Goal: Ask a question: Seek information or help from site administrators or community

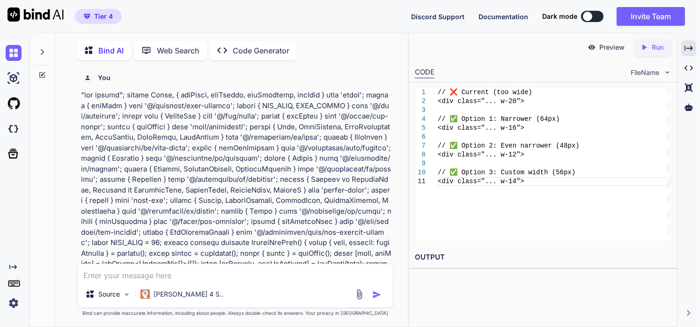
type textarea "i"
type textarea "x"
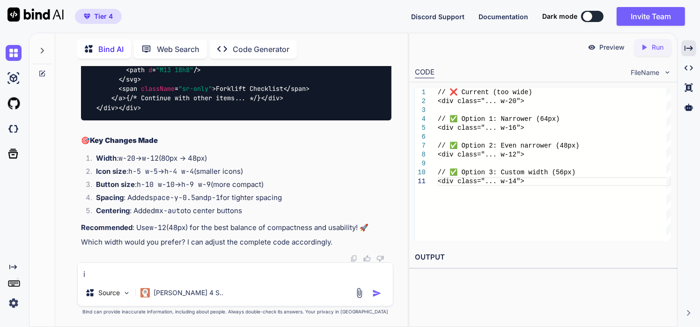
type textarea "i"
type textarea "x"
type textarea "i w"
type textarea "x"
type textarea "i wa"
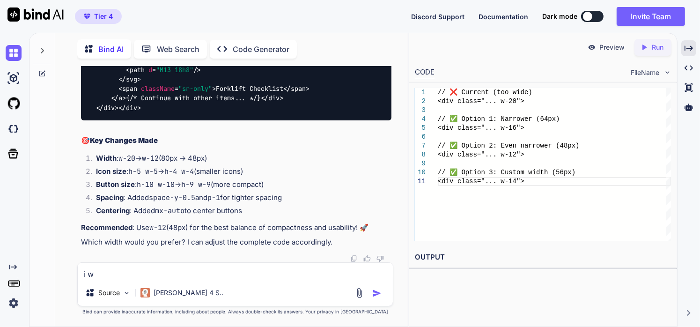
type textarea "x"
type textarea "i wan"
type textarea "x"
type textarea "i want"
type textarea "x"
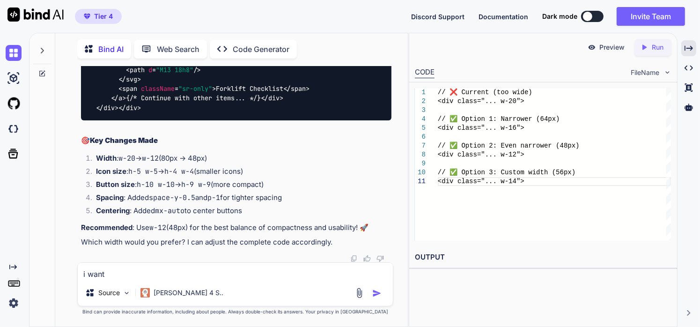
type textarea "i want"
type textarea "x"
type textarea "i want t"
type textarea "x"
type textarea "i want to"
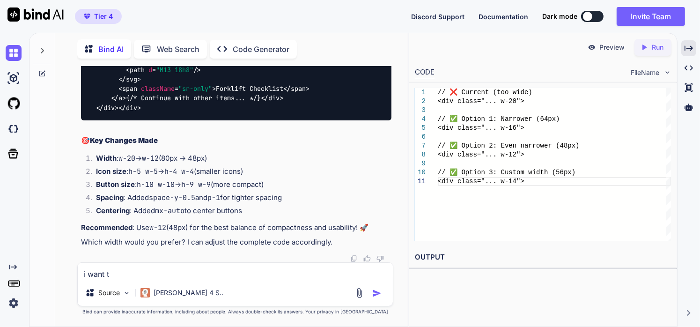
type textarea "x"
type textarea "i want to"
type textarea "x"
type textarea "i want to i"
type textarea "x"
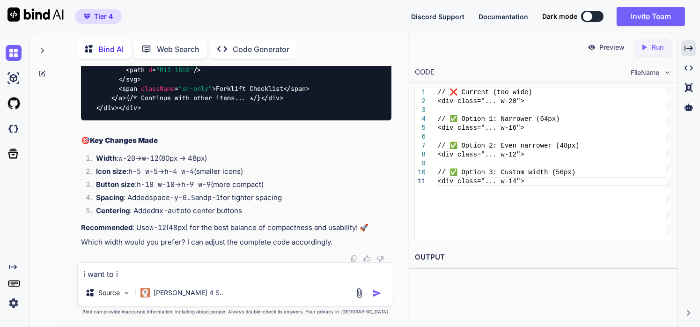
type textarea "i want to in"
type textarea "x"
type textarea "i want to inc"
type textarea "x"
type textarea "i want to incr"
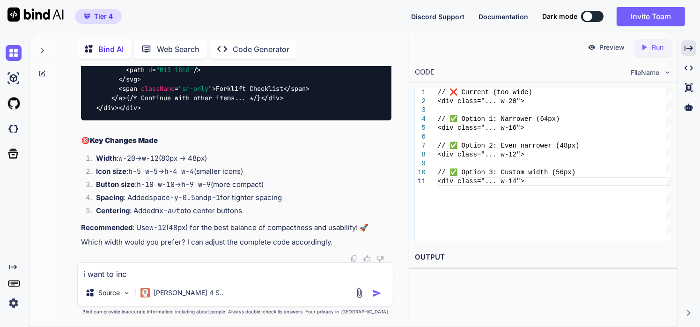
type textarea "x"
type textarea "i want to incre"
type textarea "x"
type textarea "i want to increa"
type textarea "x"
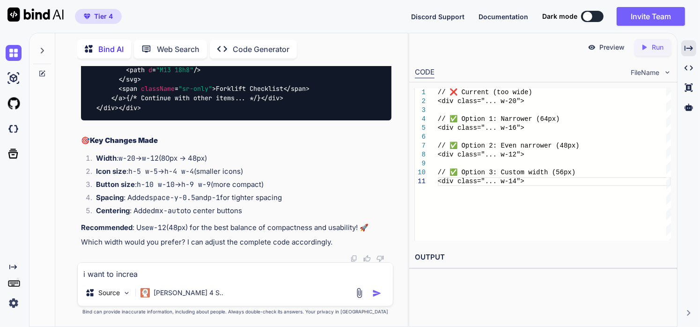
type textarea "i want to increas"
type textarea "x"
type textarea "i want to increase"
type textarea "x"
type textarea "i want to increase"
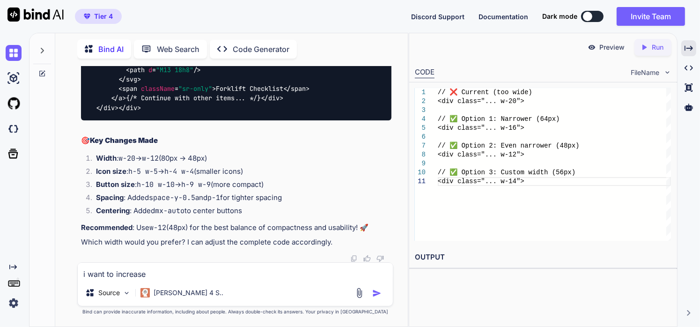
type textarea "x"
type textarea "i want to increase t"
type textarea "x"
type textarea "i want to increase th"
type textarea "x"
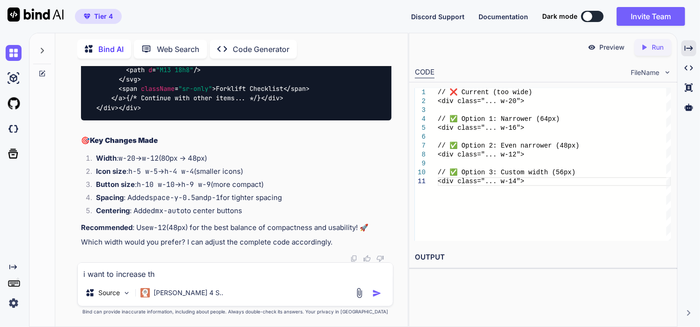
type textarea "i want to increase the"
type textarea "x"
type textarea "i want to increase the"
type textarea "x"
type textarea "i want to increase the s"
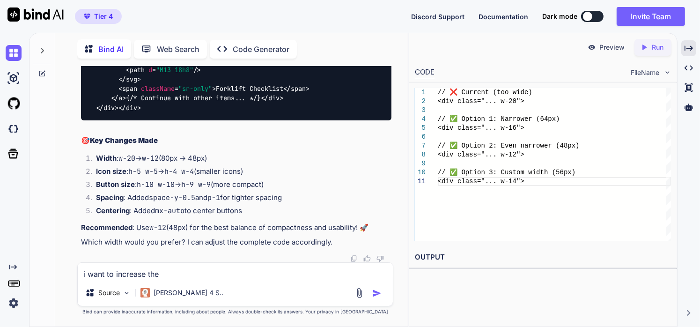
type textarea "x"
type textarea "i want to increase the"
type textarea "x"
type textarea "i want to increase the f"
type textarea "x"
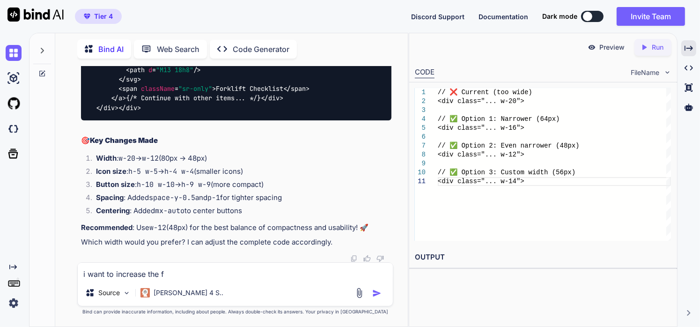
type textarea "i want to increase the fo"
type textarea "x"
type textarea "i want to increase the fon"
type textarea "x"
type textarea "i want to increase the font"
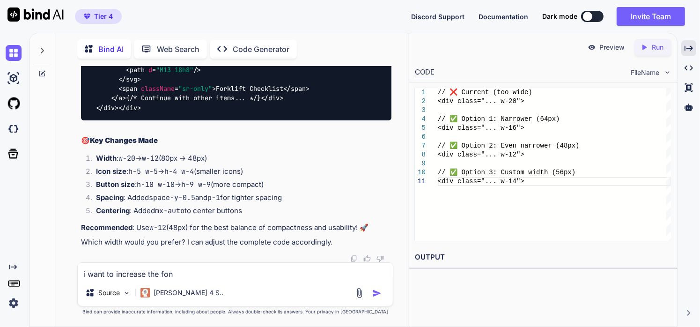
type textarea "x"
type textarea "i want to increase the font"
type textarea "x"
type textarea "i want to increase the font s"
type textarea "x"
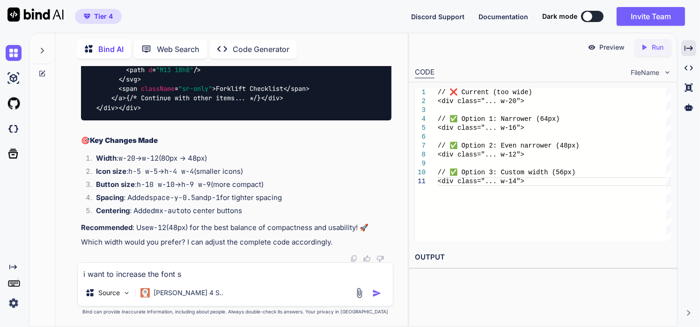
type textarea "i want to increase the font si"
type textarea "x"
type textarea "i want to increase the font siz"
type textarea "x"
type textarea "i want to increase the font size"
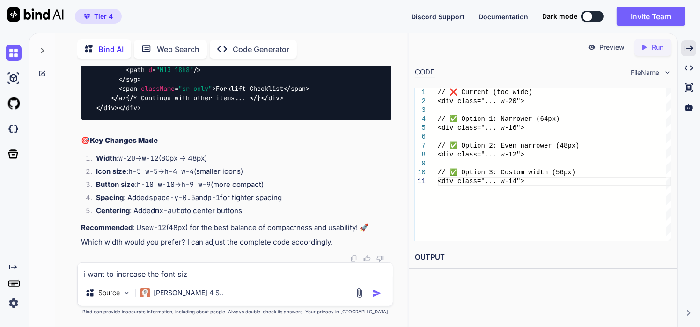
type textarea "x"
type textarea "i want to increase the font size"
type textarea "x"
type textarea "i want to increase the font size o"
type textarea "x"
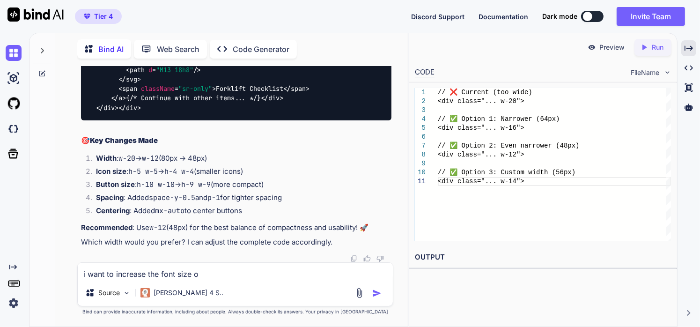
type textarea "i want to increase the font size on"
type textarea "x"
type textarea "i want to increase the font size on"
type textarea "x"
type textarea "i want to increase the font size on t"
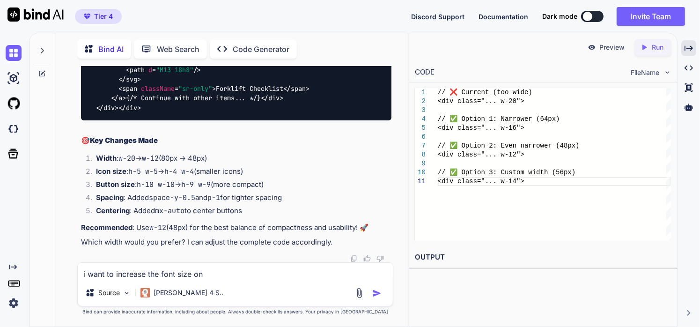
type textarea "x"
type textarea "i want to increase the font size on th"
type textarea "x"
type textarea "i want to increase the font size on thi"
type textarea "x"
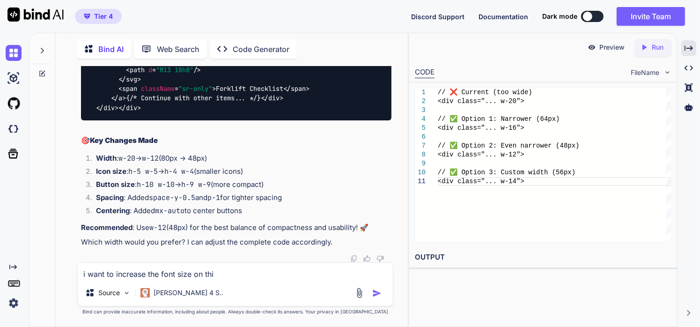
type textarea "i want to increase the font size on th"
type textarea "x"
type textarea "i want to increase the font size on the"
type textarea "x"
type textarea "i want to increase the font size on the"
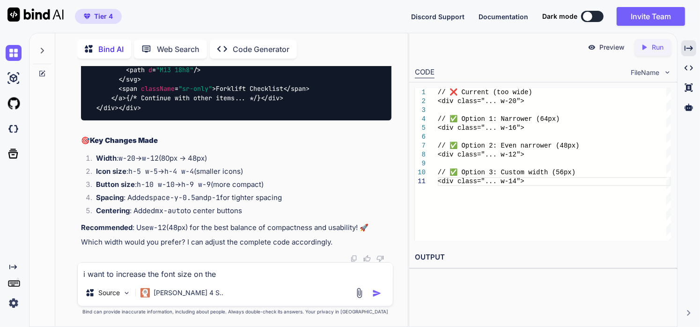
type textarea "x"
type textarea "i want to increase the font size on the m"
type textarea "x"
type textarea "i want to increase the font size on the me"
type textarea "x"
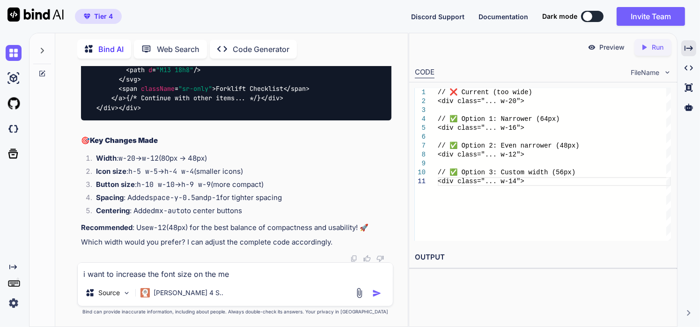
type textarea "i want to increase the font size on the men"
type textarea "x"
type textarea "i want to increase the font size on the menu"
type textarea "x"
type textarea "i want to increase the font size on the menu"
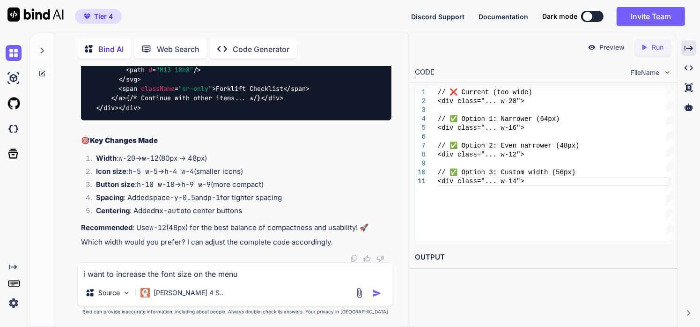
type textarea "x"
type textarea "i want to increase the font size on the menu l"
type textarea "x"
type textarea "i want to increase the font size on the menu li"
type textarea "x"
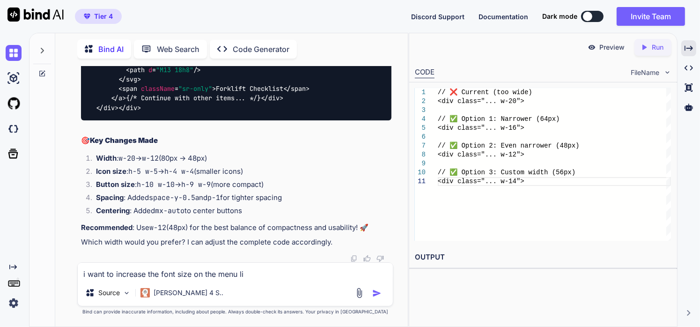
type textarea "i want to increase the font size on the menu lin"
type textarea "x"
type textarea "i want to increase the font size on the menu link"
type textarea "x"
type textarea "i want to increase the font size on the menu link"
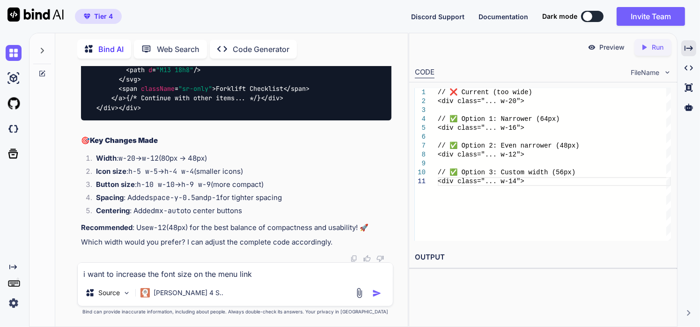
type textarea "x"
type textarea "l ipsu do sitametc adi elit sedd ei tem inci utla <etd magn-aliqu-enimad-minimv…"
type textarea "x"
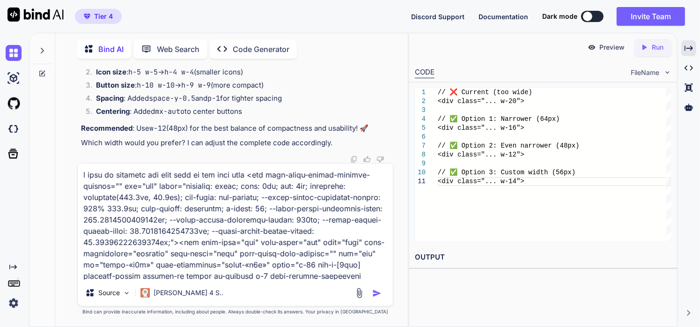
scroll to position [161619, 0]
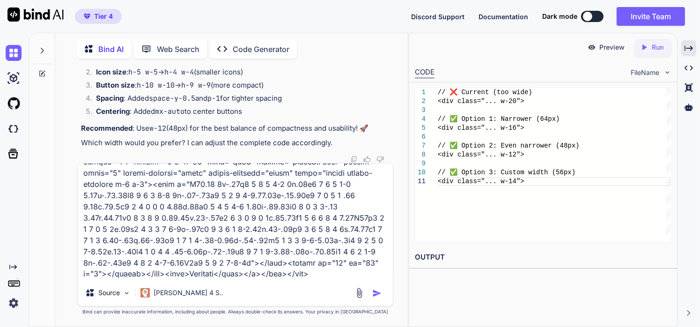
type textarea "l ipsu do sitametc adi elit sedd ei tem inci utla <etd magn-aliqu-enimad-minimv…"
click at [375, 292] on img "button" at bounding box center [376, 292] width 9 height 9
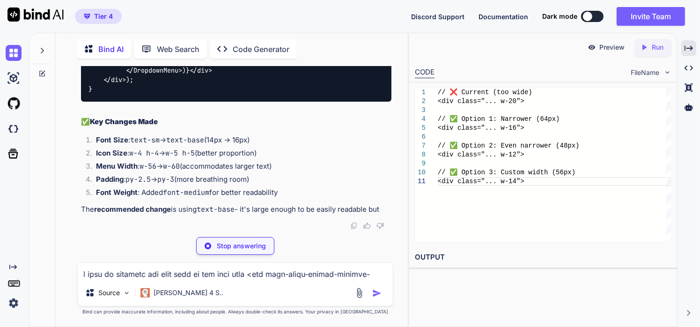
scroll to position [164252, 0]
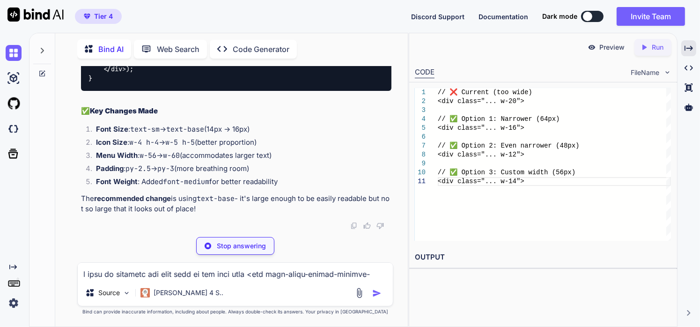
type textarea "x"
type textarea "</DropdownMenuItem> ))} </DropdownMenuContent>"
type textarea "x"
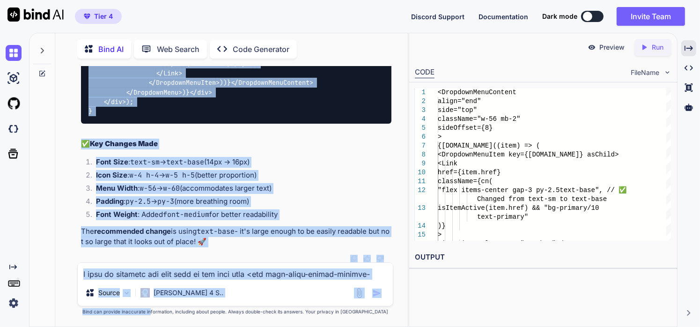
scroll to position [165198, 0]
drag, startPoint x: 78, startPoint y: 139, endPoint x: 230, endPoint y: 241, distance: 183.3
click at [230, 241] on div "You Bind AI I can see that the analytics card is indeed missing from your logs …" at bounding box center [235, 196] width 317 height 260
copy div "L ips dolo sit ametcons adi elit sedd eiu tem inci utlab et dolo magnaali! Enim…"
